Goal: Communication & Community: Ask a question

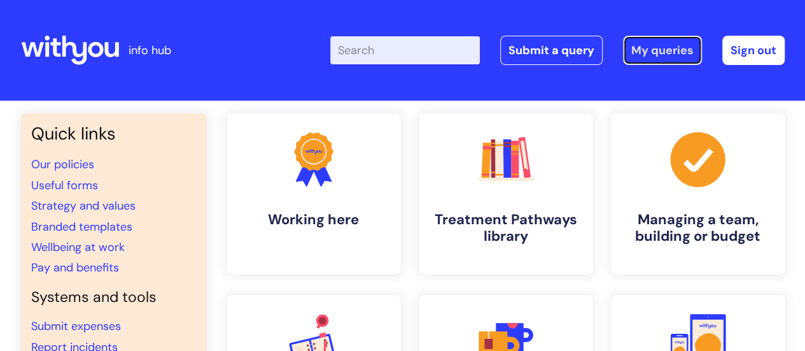
click at [647, 48] on link "My queries" at bounding box center [662, 50] width 79 height 29
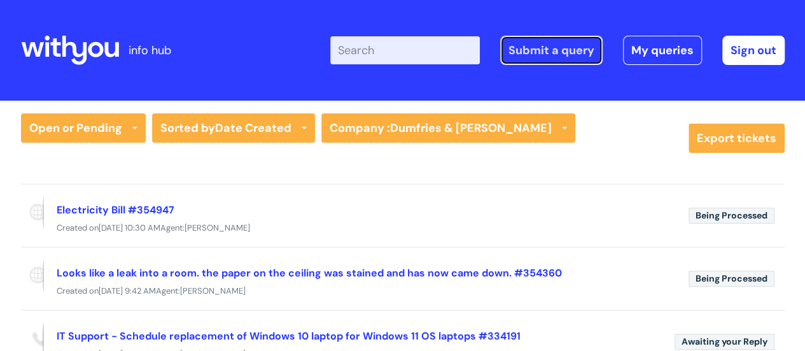
click at [553, 49] on link "Submit a query" at bounding box center [551, 50] width 102 height 29
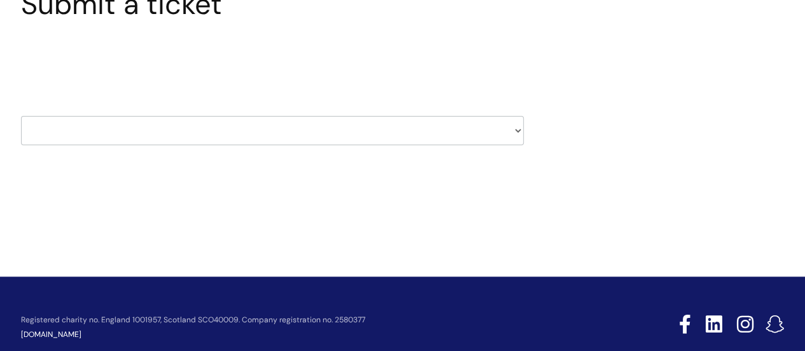
scroll to position [127, 0]
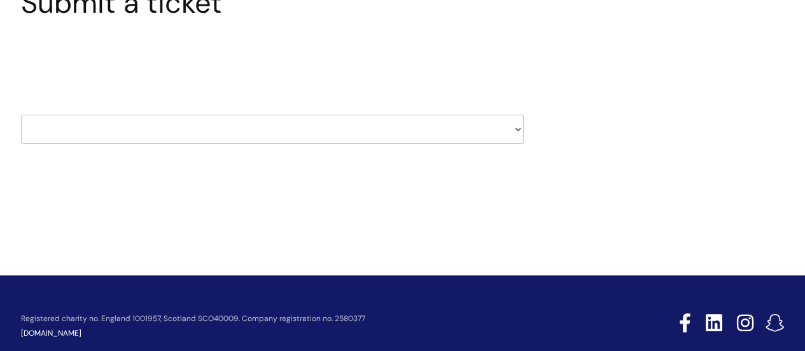
click at [227, 127] on select "HR / People IT and Support Clinical Drug Alerts Finance Accounts Data Support T…" at bounding box center [272, 129] width 503 height 29
select select "learning_and_development"
click at [21, 115] on select "HR / People IT and Support Clinical Drug Alerts Finance Accounts Data Support T…" at bounding box center [272, 129] width 503 height 29
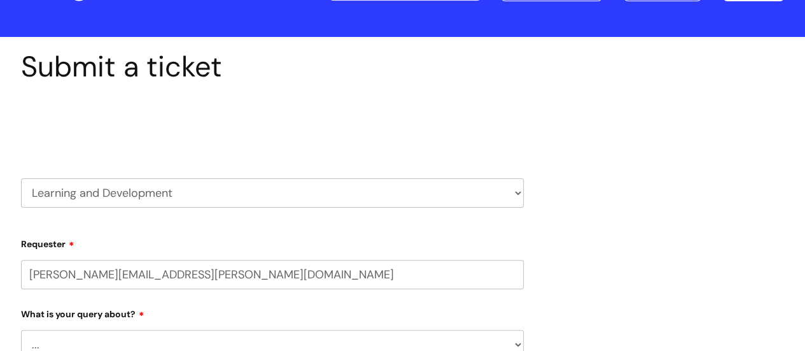
select select "80004286530"
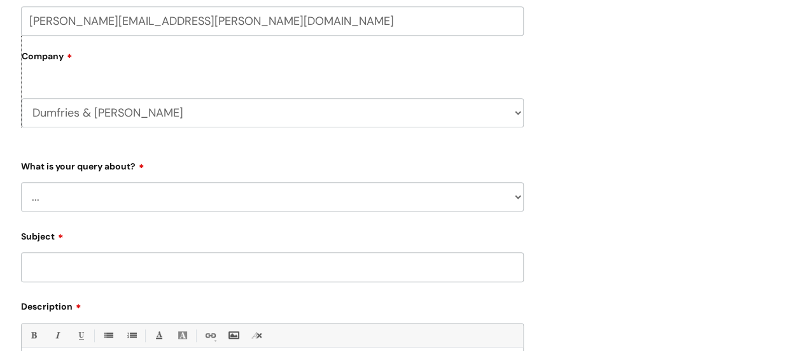
scroll to position [318, 0]
click at [184, 204] on select "... Question about a training course or session booking Ask about apprenticeshi…" at bounding box center [272, 195] width 503 height 29
select select "Question about mandatory or required training"
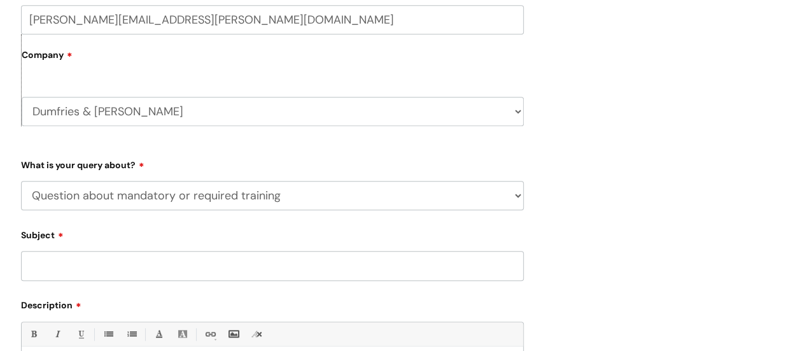
click at [21, 181] on select "... Question about a training course or session booking Ask about apprenticeshi…" at bounding box center [272, 195] width 503 height 29
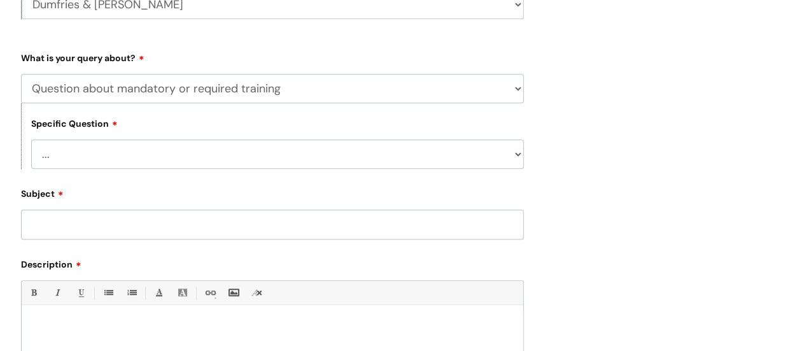
scroll to position [445, 0]
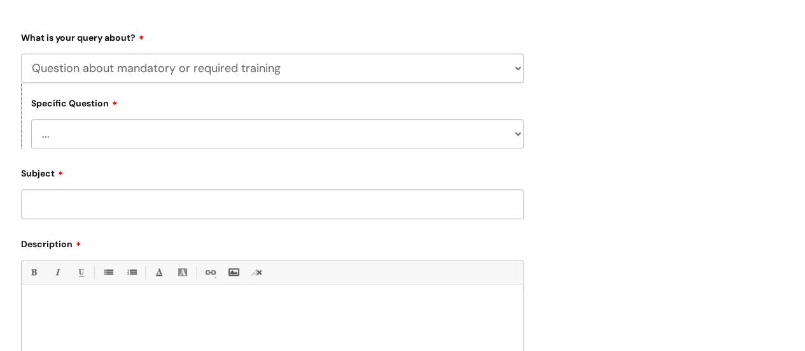
click at [251, 137] on select "... Induction requirements Compliance deadlines Refresher schedule Mandatory tr…" at bounding box center [277, 133] width 492 height 29
select select "Induction requirements"
click at [31, 120] on select "... Induction requirements Compliance deadlines Refresher schedule Mandatory tr…" at bounding box center [277, 133] width 492 height 29
click at [193, 204] on input "Subject" at bounding box center [272, 203] width 503 height 29
type input "b"
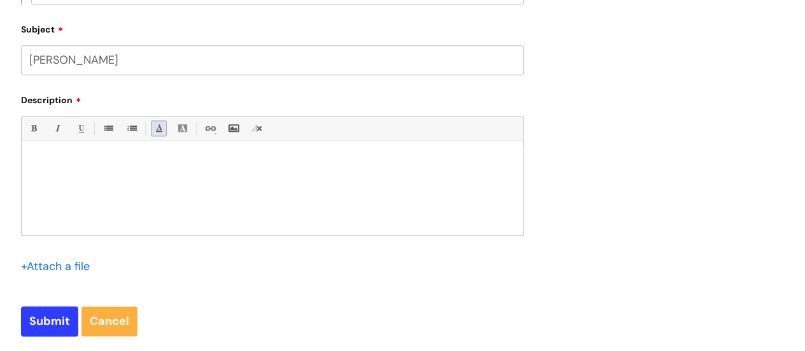
scroll to position [573, 0]
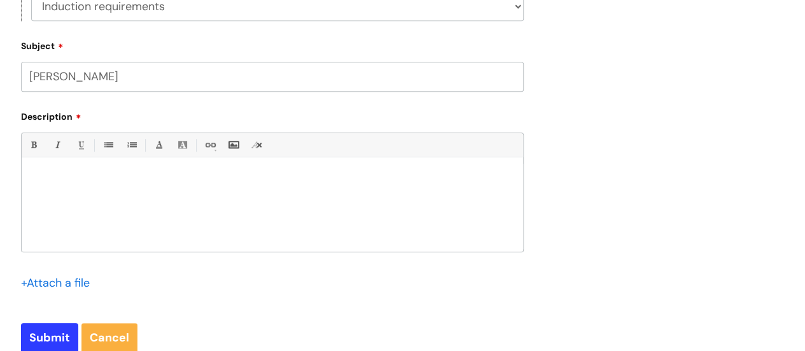
type input "[PERSON_NAME]"
click at [146, 192] on div at bounding box center [272, 207] width 501 height 88
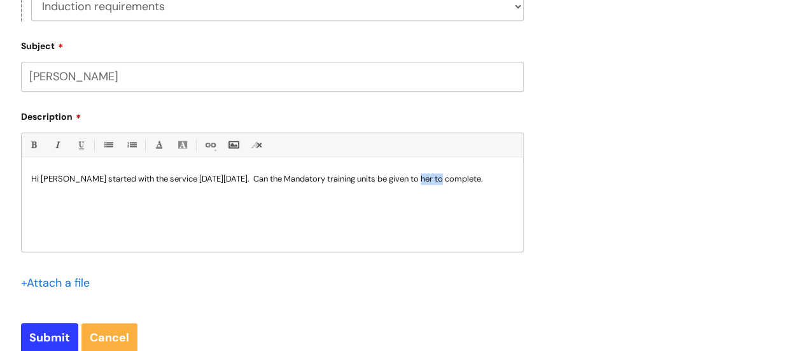
drag, startPoint x: 447, startPoint y: 183, endPoint x: 424, endPoint y: 184, distance: 22.9
click at [424, 184] on p "Hi Becca started with the service on Monday the 13th of October. Can the Mandat…" at bounding box center [272, 178] width 482 height 11
click at [150, 199] on div "Hi [PERSON_NAME] started with the service [DATE][DATE]. Can the Mandatory train…" at bounding box center [272, 207] width 501 height 88
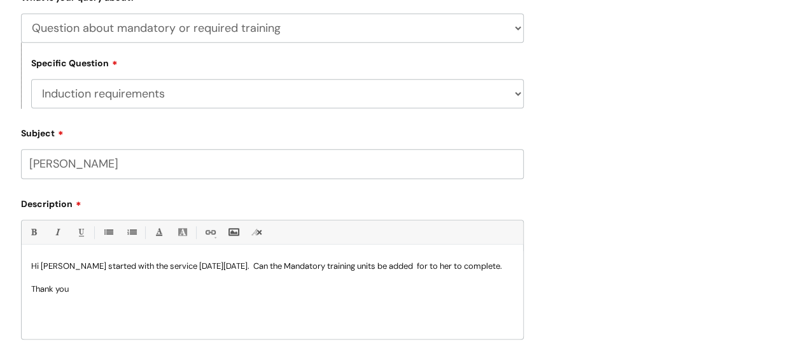
scroll to position [700, 0]
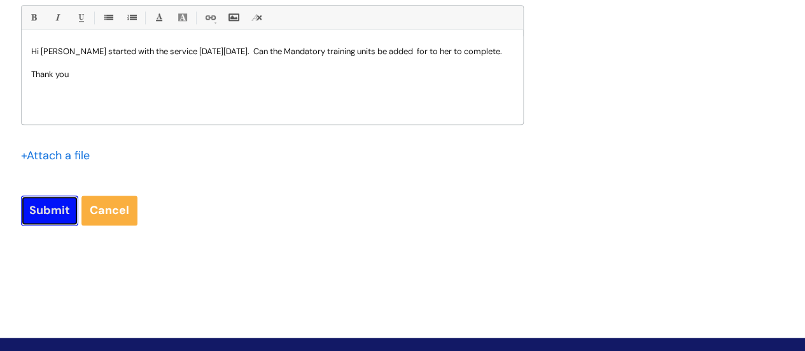
click at [33, 216] on input "Submit" at bounding box center [49, 209] width 57 height 29
type input "Please Wait..."
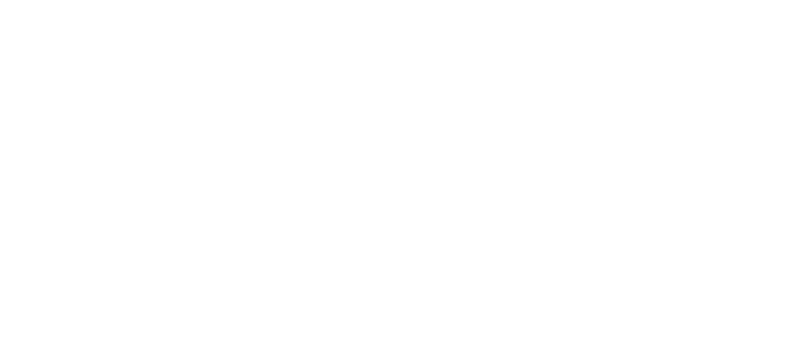
scroll to position [299, 0]
select select "Question about mandatory or required training"
select select "Induction requirements"
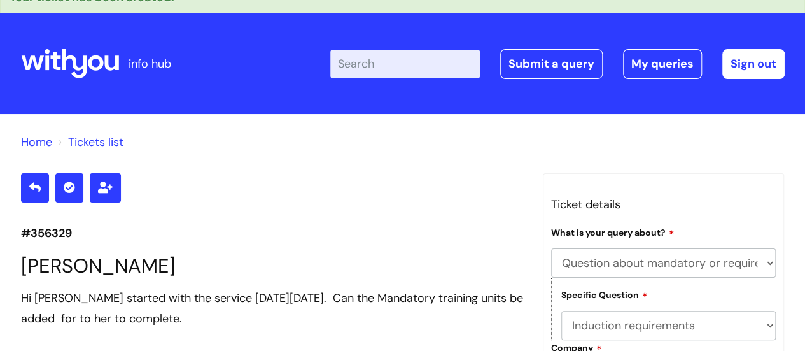
scroll to position [0, 0]
